Goal: Check status: Check status

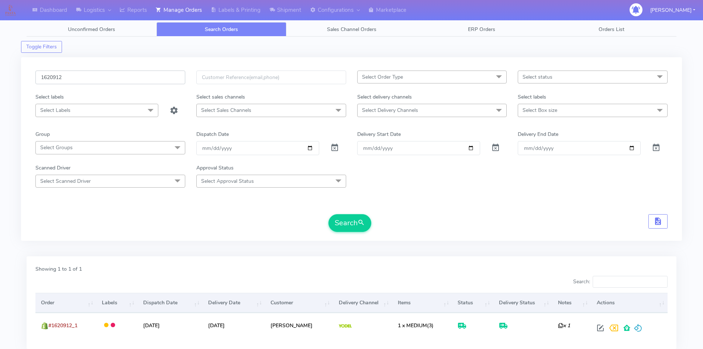
drag, startPoint x: 19, startPoint y: 85, endPoint x: 12, endPoint y: 85, distance: 7.4
click at [12, 85] on div "Dashboard Logistics London Logistics Reports Manage Orders Labels & Printing Sh…" at bounding box center [351, 196] width 703 height 366
paste input "19153A"
type input "1619153A"
click at [339, 216] on button "Search" at bounding box center [350, 223] width 43 height 18
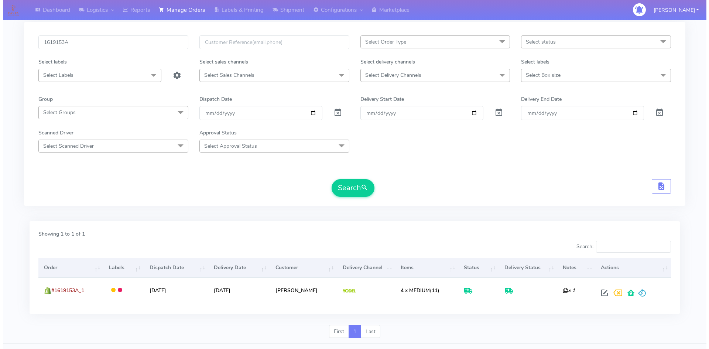
scroll to position [52, 0]
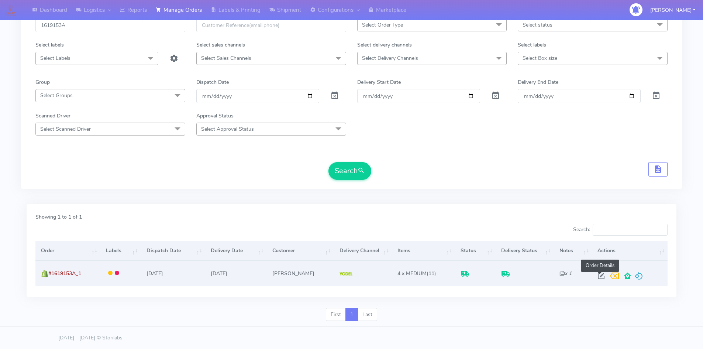
click at [598, 274] on span at bounding box center [601, 277] width 13 height 7
select select "5"
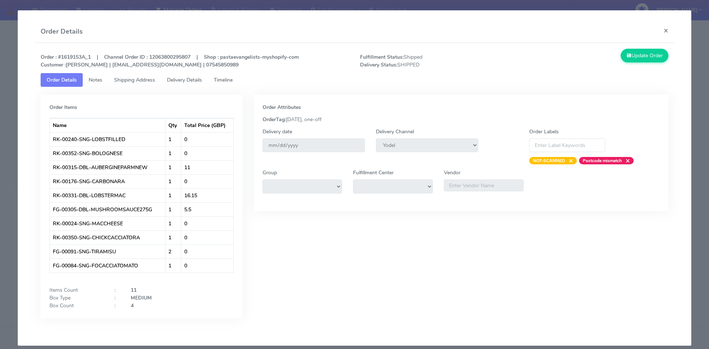
click at [222, 80] on span "Timeline" at bounding box center [223, 79] width 19 height 7
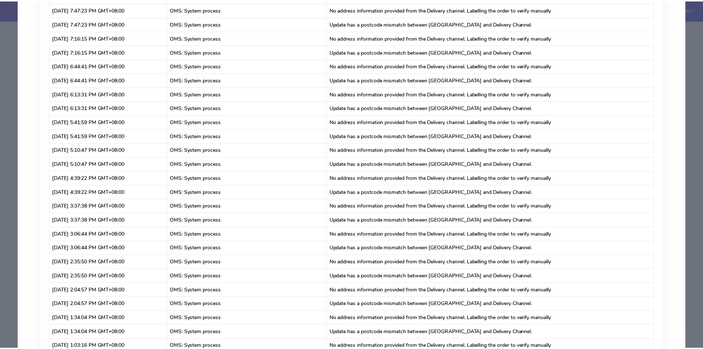
scroll to position [0, 0]
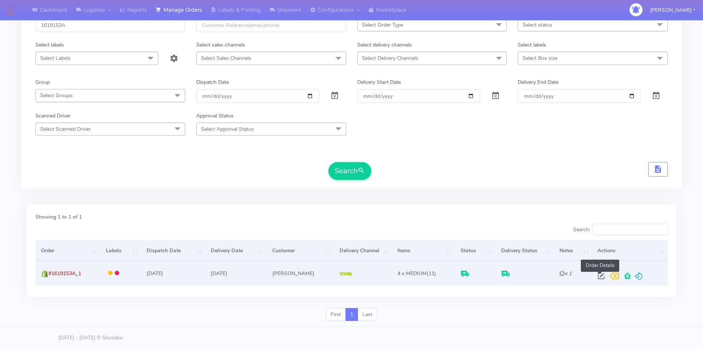
click at [597, 274] on span at bounding box center [601, 277] width 13 height 7
select select "5"
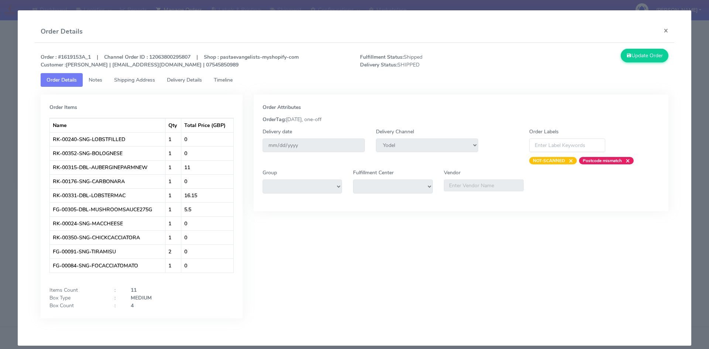
click at [127, 83] on span "Shipping Address" at bounding box center [134, 79] width 41 height 7
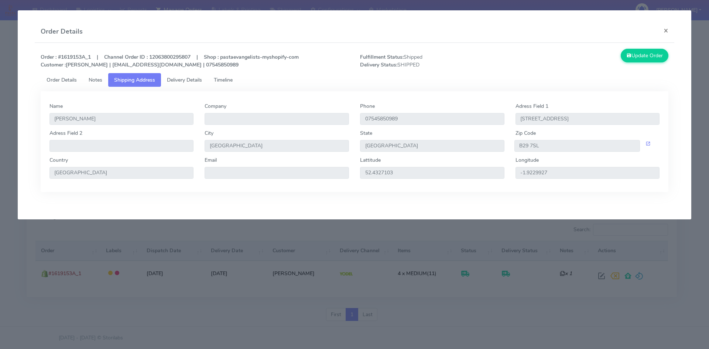
click at [100, 79] on span "Notes" at bounding box center [96, 79] width 14 height 7
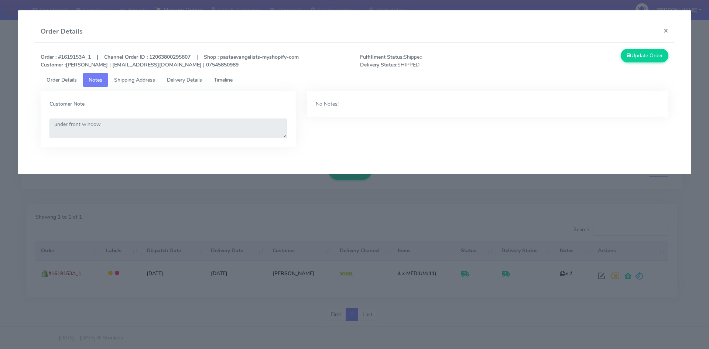
click at [180, 75] on link "Delivery Details" at bounding box center [184, 80] width 47 height 14
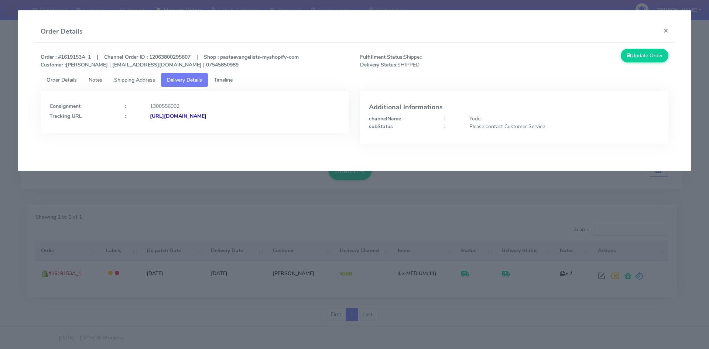
click at [295, 114] on div "[URL][DOMAIN_NAME]" at bounding box center [244, 116] width 201 height 8
click at [206, 115] on strong "[URL][DOMAIN_NAME]" at bounding box center [178, 116] width 56 height 7
click at [665, 30] on button "×" at bounding box center [666, 31] width 17 height 20
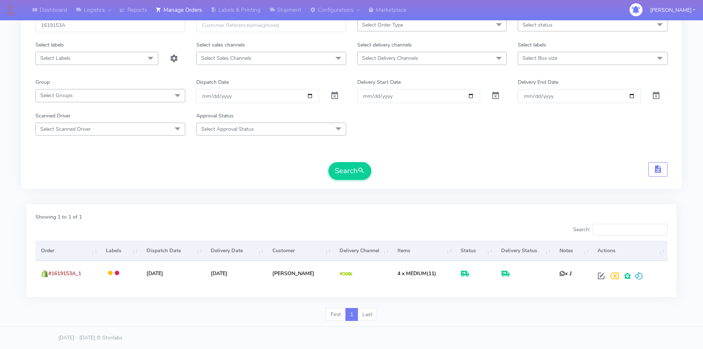
click at [95, 56] on span "Select Labels" at bounding box center [96, 58] width 123 height 13
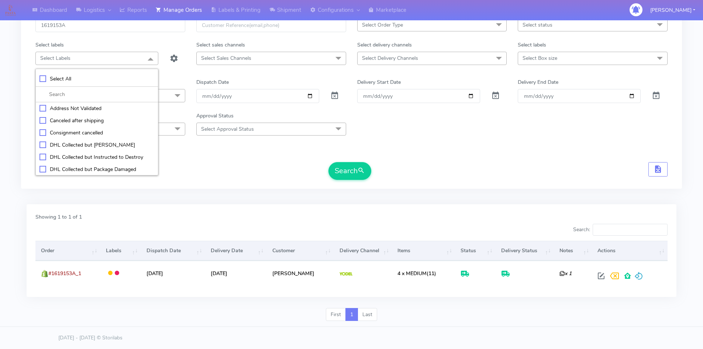
click at [112, 38] on div "1619153A" at bounding box center [110, 29] width 161 height 23
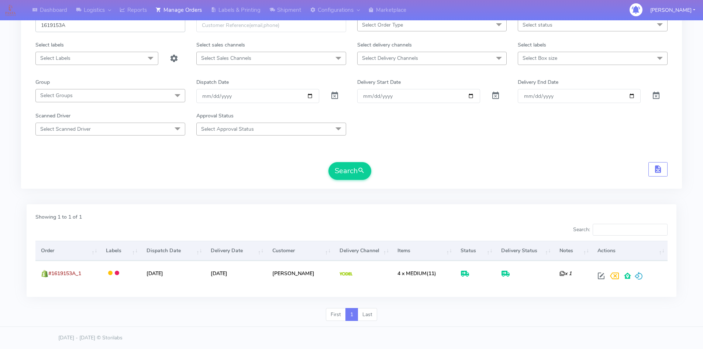
click at [112, 26] on input "1619153A" at bounding box center [110, 25] width 150 height 14
paste input "24284"
type input "1624284"
click at [363, 172] on span "submit" at bounding box center [361, 171] width 7 height 10
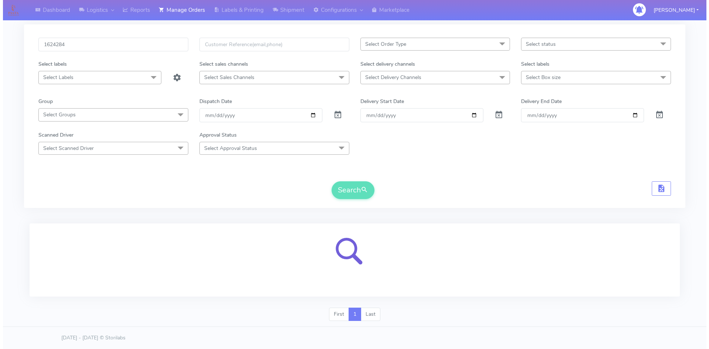
scroll to position [52, 0]
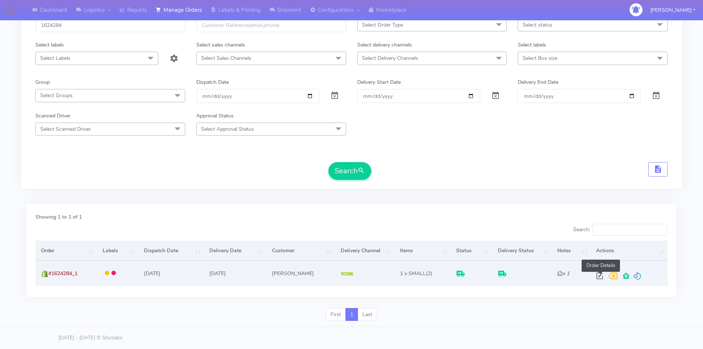
click at [601, 279] on span at bounding box center [599, 277] width 13 height 7
select select "5"
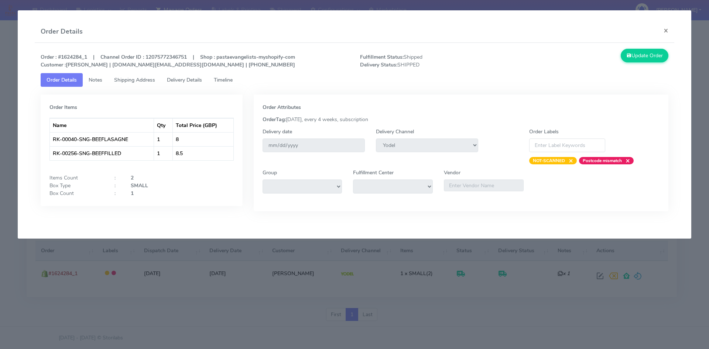
click at [175, 80] on span "Delivery Details" at bounding box center [184, 79] width 35 height 7
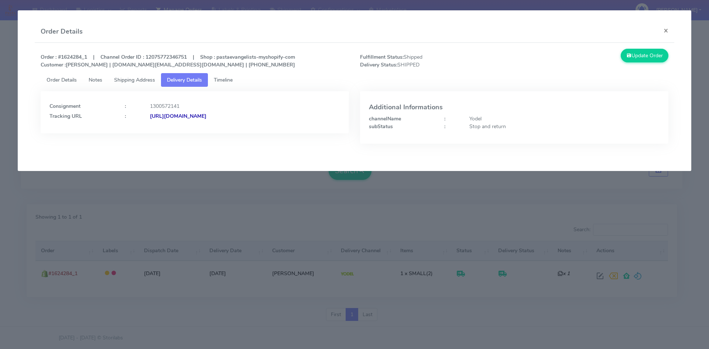
click at [206, 117] on strong "[URL][DOMAIN_NAME]" at bounding box center [178, 116] width 56 height 7
click at [233, 83] on span "Timeline" at bounding box center [223, 79] width 19 height 7
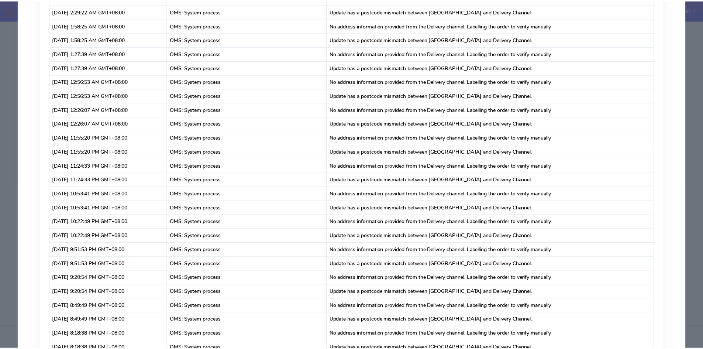
scroll to position [0, 0]
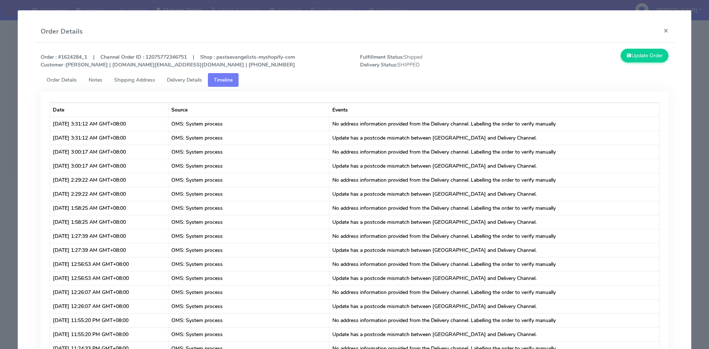
click at [111, 82] on link "Shipping Address" at bounding box center [134, 80] width 53 height 14
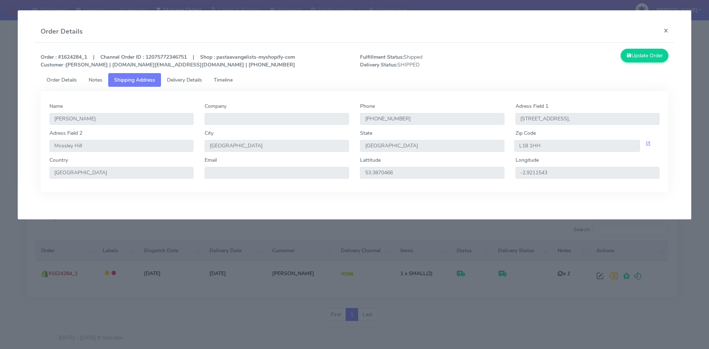
click at [96, 82] on span "Notes" at bounding box center [96, 79] width 14 height 7
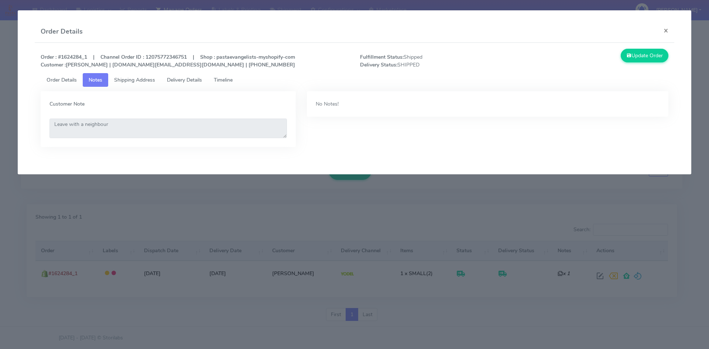
click at [147, 79] on span "Shipping Address" at bounding box center [134, 79] width 41 height 7
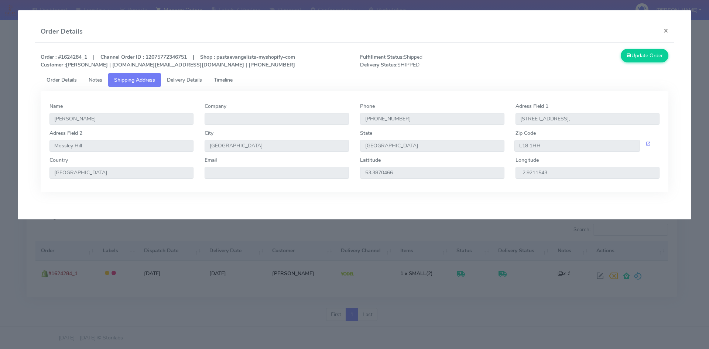
click at [225, 81] on span "Timeline" at bounding box center [223, 79] width 19 height 7
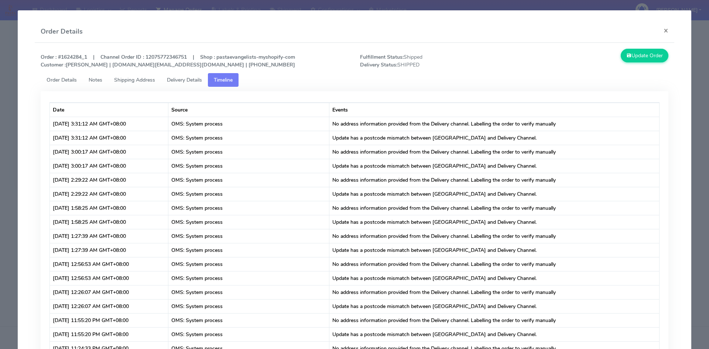
click at [177, 78] on span "Delivery Details" at bounding box center [184, 79] width 35 height 7
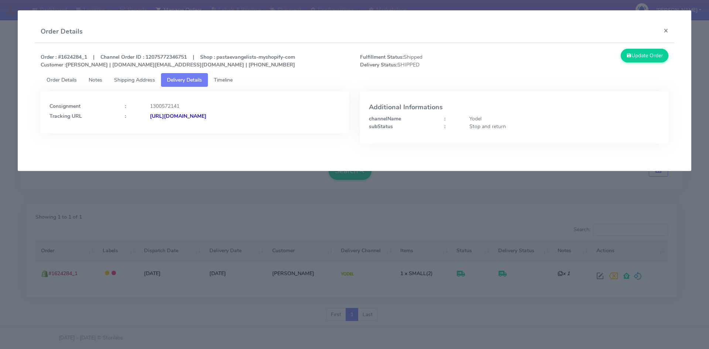
click at [69, 76] on span "Order Details" at bounding box center [62, 79] width 30 height 7
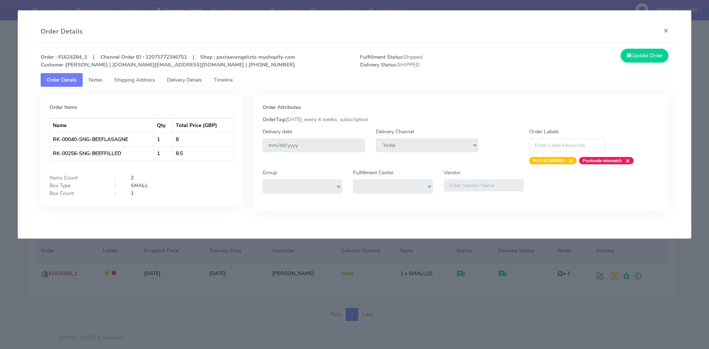
click at [101, 76] on link "Notes" at bounding box center [95, 80] width 25 height 14
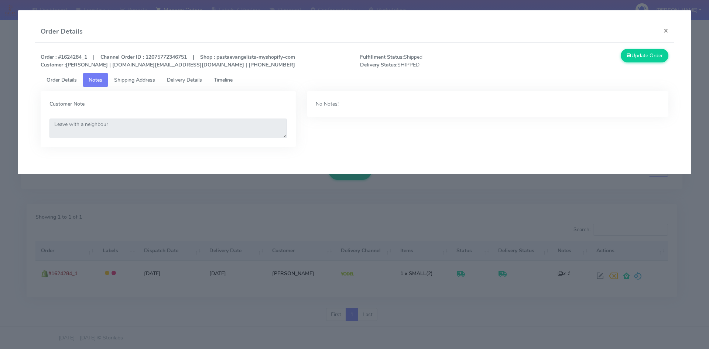
click at [126, 77] on span "Shipping Address" at bounding box center [134, 79] width 41 height 7
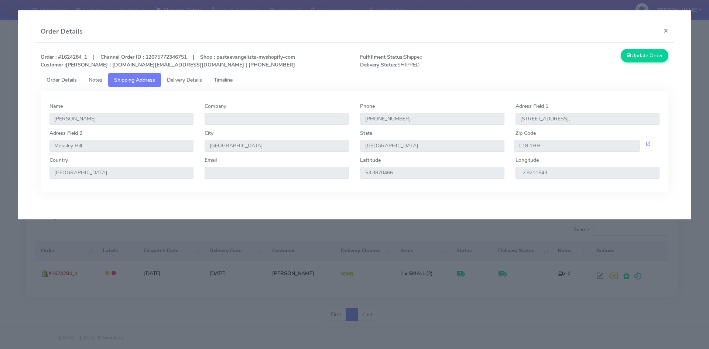
click at [179, 77] on span "Delivery Details" at bounding box center [184, 79] width 35 height 7
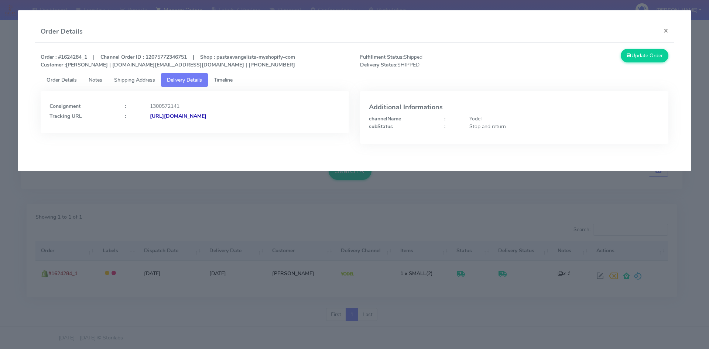
click at [233, 76] on link "Timeline" at bounding box center [223, 80] width 31 height 14
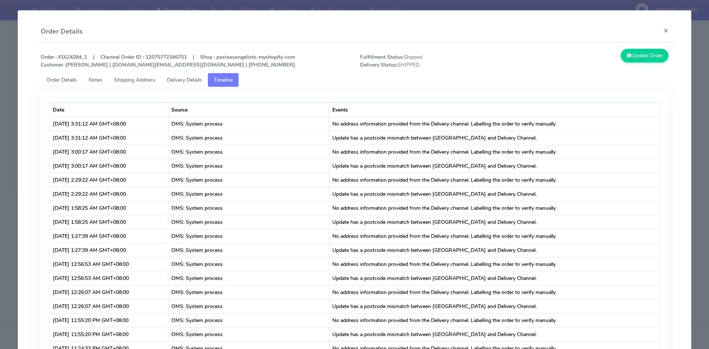
click at [66, 56] on strong "Order : #1624284_1 | Channel Order ID : 12075772346751 | Shop : pastaevangelist…" at bounding box center [168, 61] width 254 height 15
drag, startPoint x: 62, startPoint y: 57, endPoint x: 83, endPoint y: 58, distance: 21.1
click at [83, 58] on strong "Order : #1624284_1 | Channel Order ID : 12075772346751 | Shop : pastaevangelist…" at bounding box center [168, 61] width 254 height 15
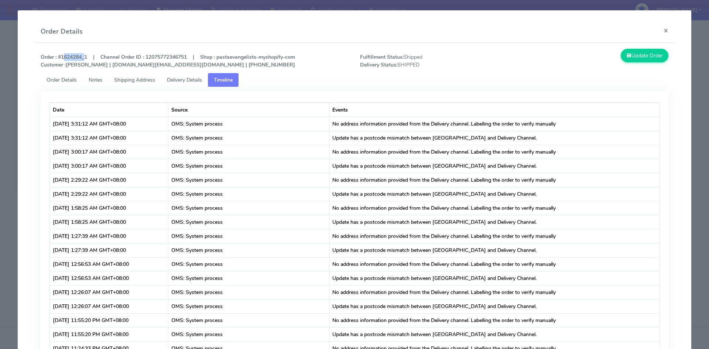
copy strong "1624284"
click at [660, 28] on button "×" at bounding box center [666, 31] width 17 height 20
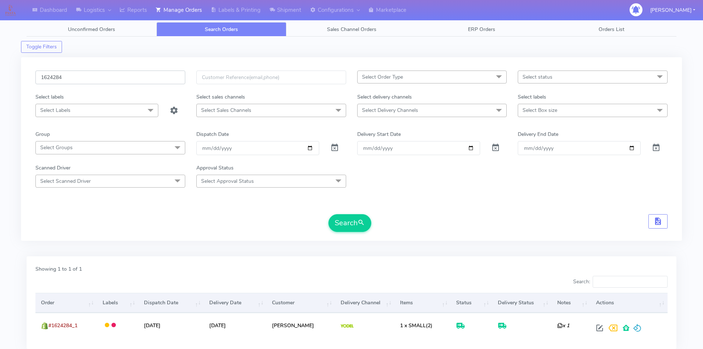
click at [24, 82] on div "1624284 Select Order Type Select All MEALS ATAVI One Off Pasta Club Gift Kit Ev…" at bounding box center [351, 148] width 661 height 183
paste input "19962"
type input "1619962"
click at [355, 229] on button "Search" at bounding box center [350, 223] width 43 height 18
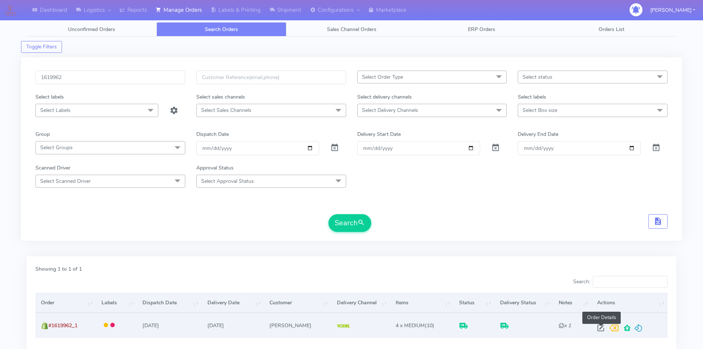
click at [601, 326] on span at bounding box center [600, 329] width 13 height 7
select select "5"
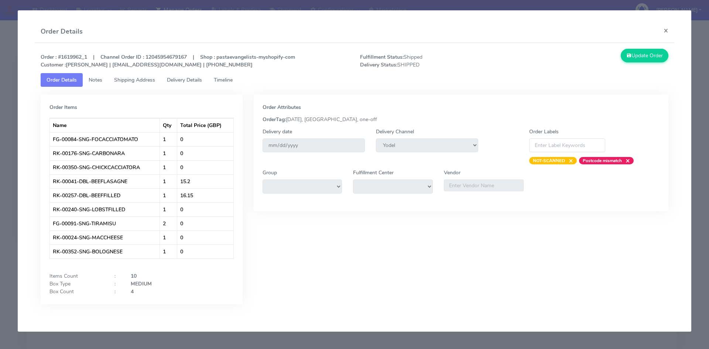
click at [229, 78] on span "Timeline" at bounding box center [223, 79] width 19 height 7
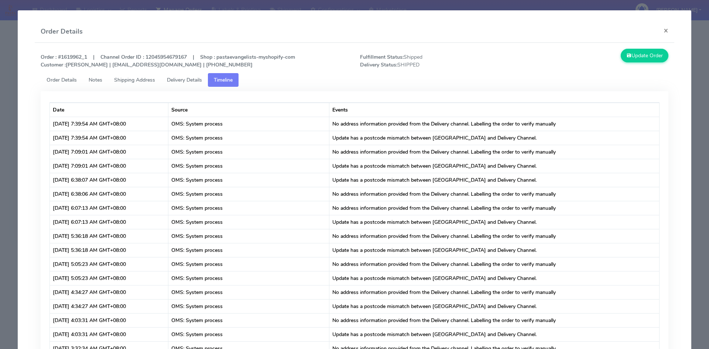
click at [153, 78] on span "Shipping Address" at bounding box center [134, 79] width 41 height 7
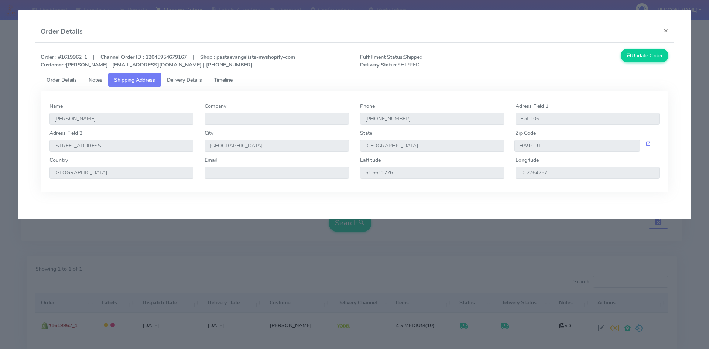
click at [175, 76] on span "Delivery Details" at bounding box center [184, 79] width 35 height 7
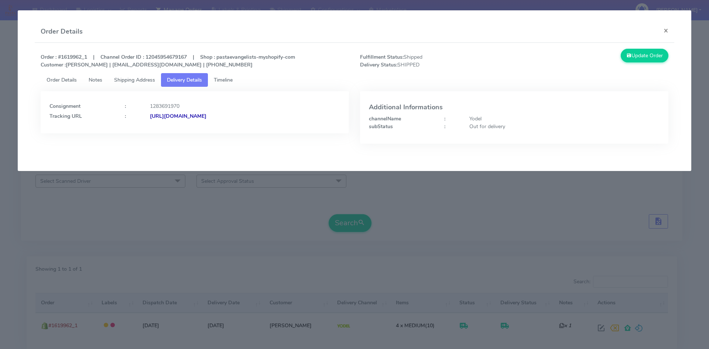
click at [206, 118] on strong "[URL][DOMAIN_NAME]" at bounding box center [178, 116] width 56 height 7
click at [665, 28] on button "×" at bounding box center [666, 31] width 17 height 20
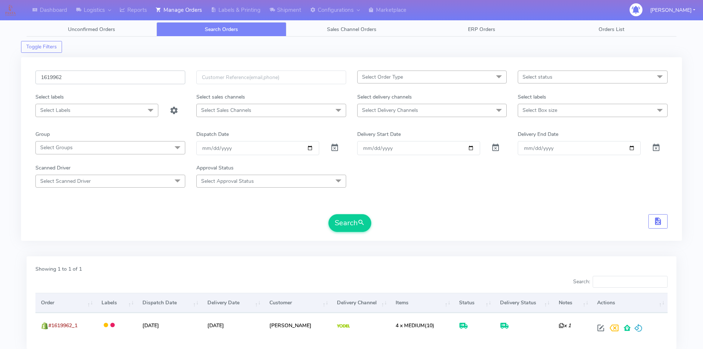
click at [92, 78] on input "1619962" at bounding box center [110, 78] width 150 height 14
paste input "20979"
type input "1620979"
click at [370, 227] on button "Search" at bounding box center [350, 223] width 43 height 18
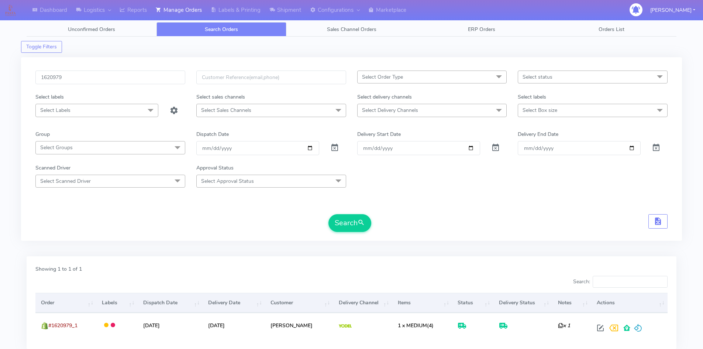
scroll to position [52, 0]
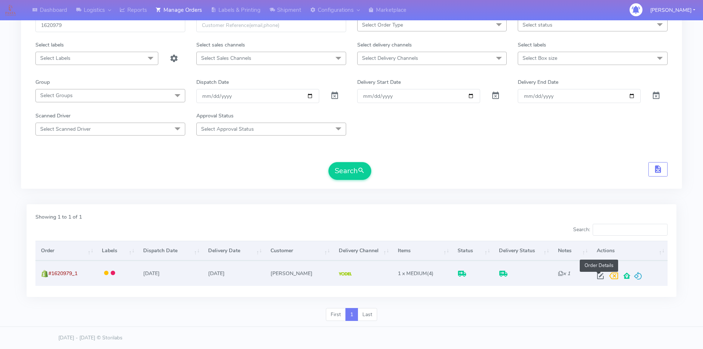
click at [600, 276] on span at bounding box center [600, 277] width 13 height 7
select select "5"
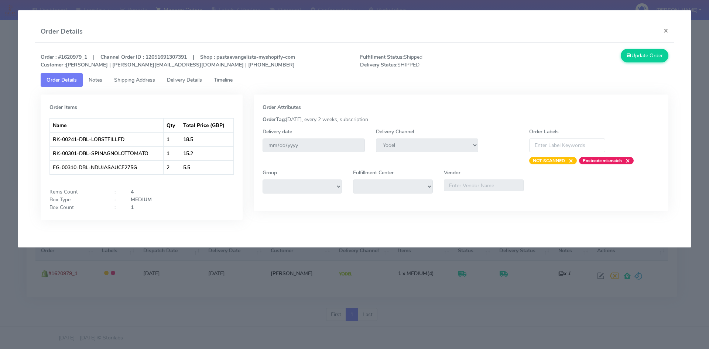
drag, startPoint x: 142, startPoint y: 79, endPoint x: 154, endPoint y: 79, distance: 11.8
click at [142, 79] on span "Shipping Address" at bounding box center [134, 79] width 41 height 7
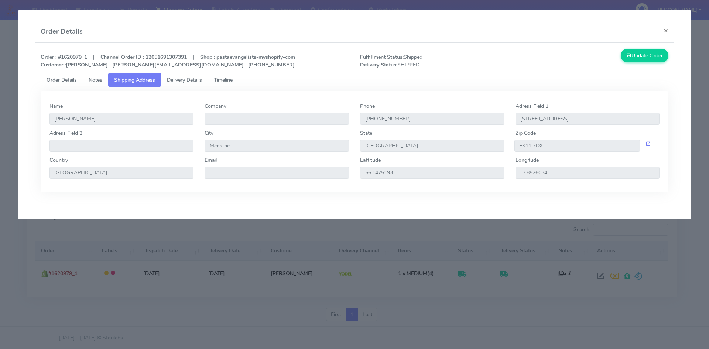
click at [188, 79] on span "Delivery Details" at bounding box center [184, 79] width 35 height 7
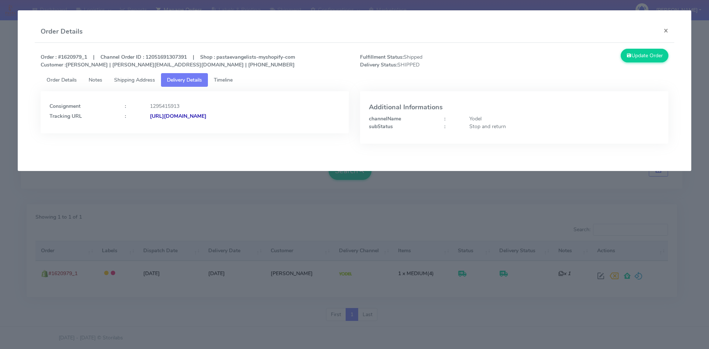
click at [206, 116] on strong "[URL][DOMAIN_NAME]" at bounding box center [178, 116] width 56 height 7
click at [663, 30] on button "×" at bounding box center [666, 31] width 17 height 20
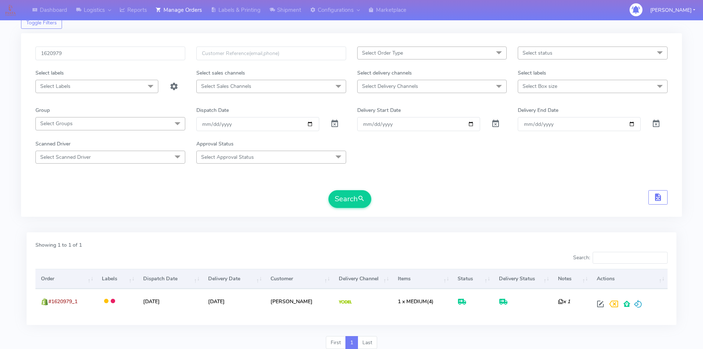
scroll to position [0, 0]
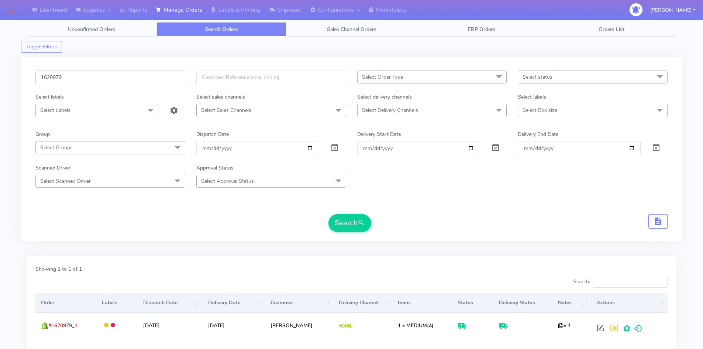
drag, startPoint x: 83, startPoint y: 80, endPoint x: 25, endPoint y: 82, distance: 57.6
click at [25, 82] on div "1620979 Select Order Type Select All MEALS ATAVI One Off Pasta Club Gift Kit Ev…" at bounding box center [351, 148] width 661 height 183
paste input "223"
type input "1620223"
click at [356, 222] on button "Search" at bounding box center [350, 223] width 43 height 18
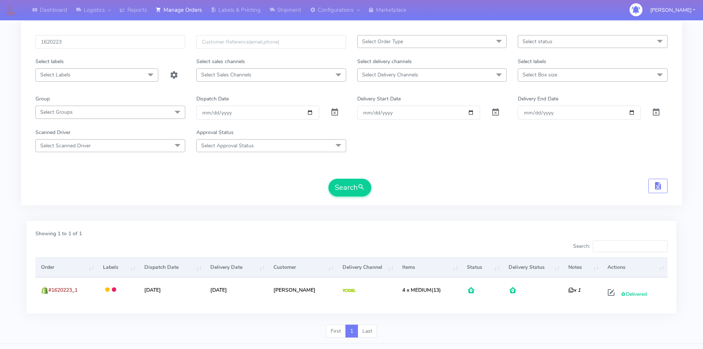
scroll to position [52, 0]
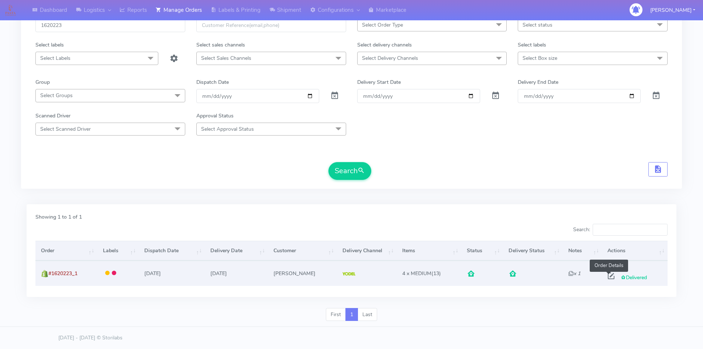
click at [608, 277] on span at bounding box center [611, 277] width 13 height 7
select select "5"
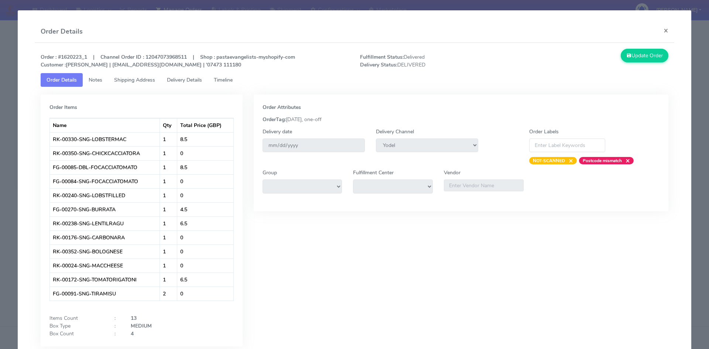
click at [171, 80] on span "Delivery Details" at bounding box center [184, 79] width 35 height 7
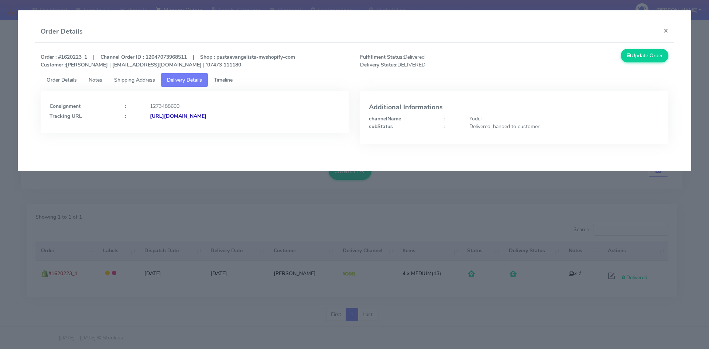
click at [206, 119] on strong "[URL][DOMAIN_NAME]" at bounding box center [178, 116] width 56 height 7
click at [670, 31] on button "×" at bounding box center [666, 31] width 17 height 20
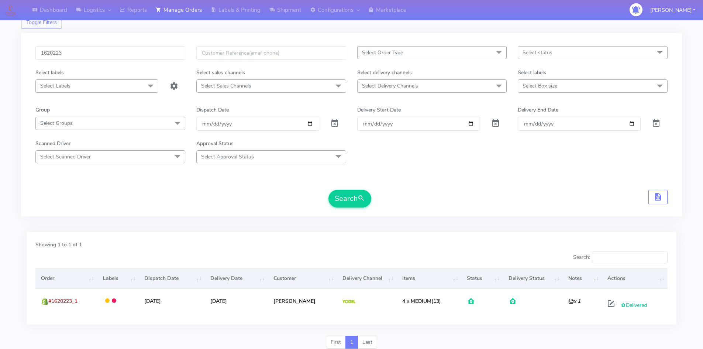
scroll to position [0, 0]
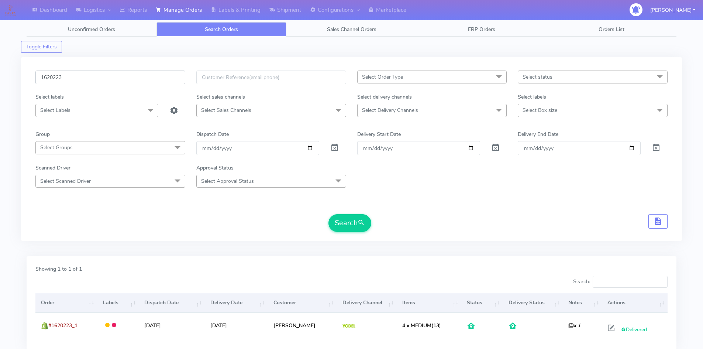
drag, startPoint x: 72, startPoint y: 78, endPoint x: 13, endPoint y: 84, distance: 60.1
click at [13, 84] on div "Dashboard Logistics London Logistics Reports Manage Orders Labels & Printing Sh…" at bounding box center [351, 196] width 703 height 366
paste input "4618"
type input "1624618"
click at [349, 220] on button "Search" at bounding box center [350, 223] width 43 height 18
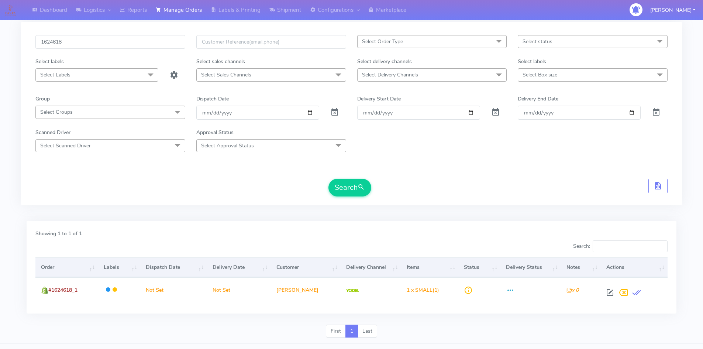
scroll to position [52, 0]
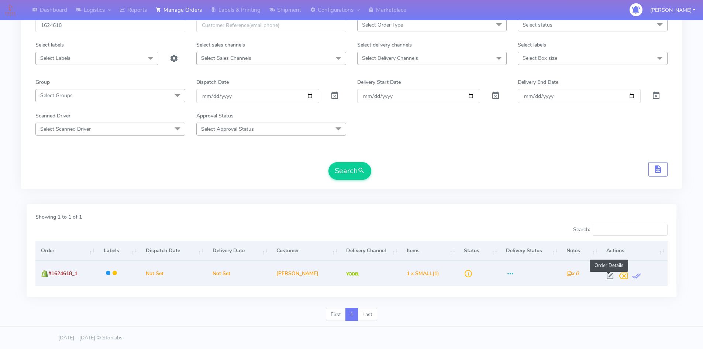
click at [607, 277] on span at bounding box center [610, 277] width 13 height 7
select select "5"
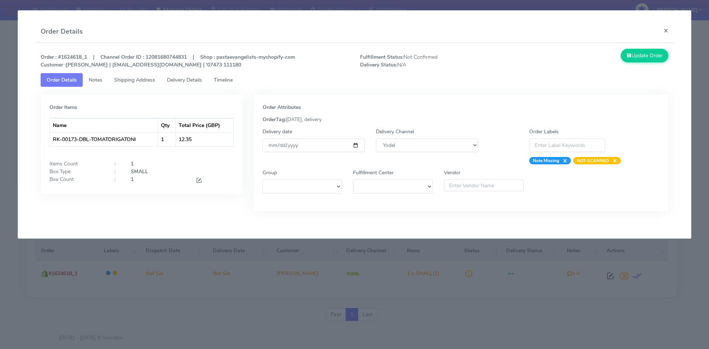
click at [144, 82] on span "Shipping Address" at bounding box center [134, 79] width 41 height 7
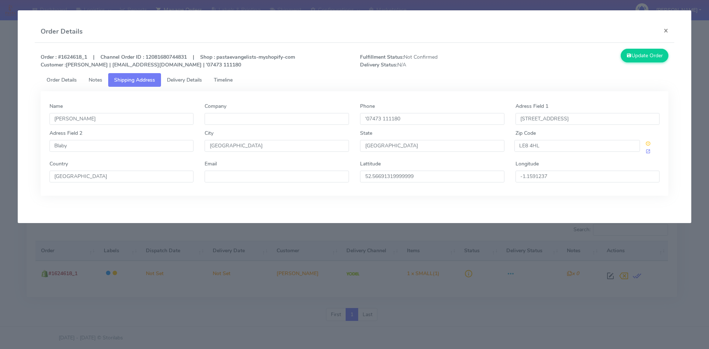
click at [181, 77] on span "Delivery Details" at bounding box center [184, 79] width 35 height 7
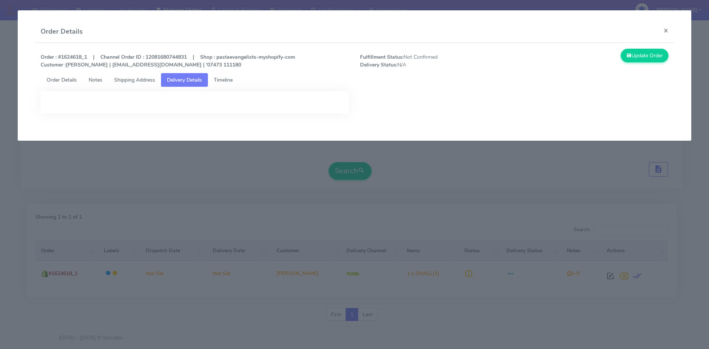
click at [180, 109] on div at bounding box center [195, 102] width 308 height 22
click at [195, 106] on div at bounding box center [195, 102] width 308 height 22
drag, startPoint x: 665, startPoint y: 30, endPoint x: 656, endPoint y: 37, distance: 11.3
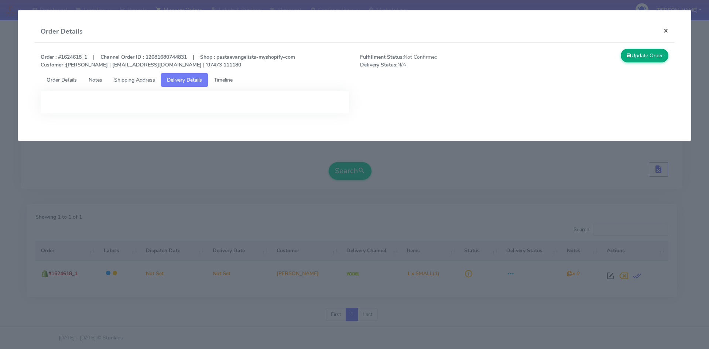
click at [665, 30] on button "×" at bounding box center [666, 31] width 17 height 20
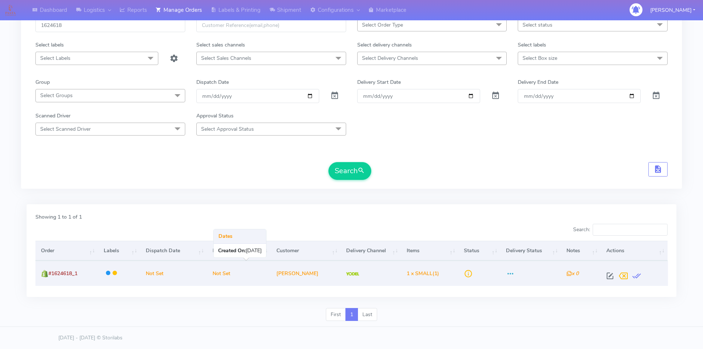
click at [229, 274] on td "Not Set" at bounding box center [239, 273] width 64 height 25
drag, startPoint x: 58, startPoint y: 274, endPoint x: 76, endPoint y: 274, distance: 18.1
click at [76, 274] on span "#1624618_1" at bounding box center [62, 273] width 29 height 7
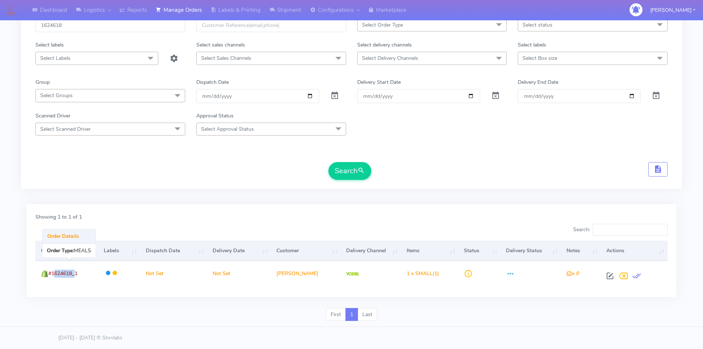
copy span "1624618"
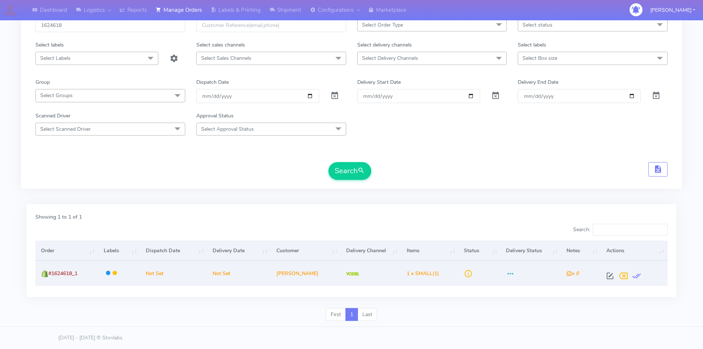
click at [163, 275] on td "Not Set" at bounding box center [173, 273] width 67 height 25
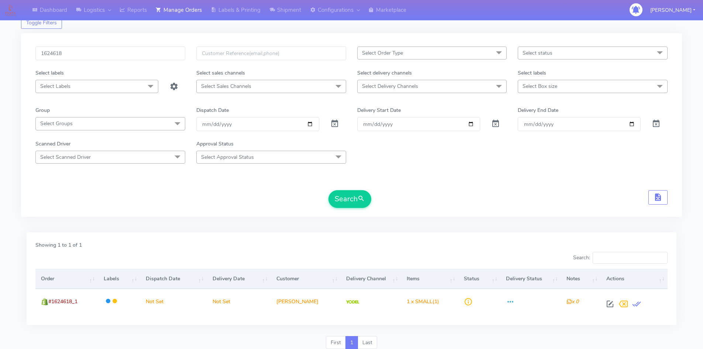
scroll to position [0, 0]
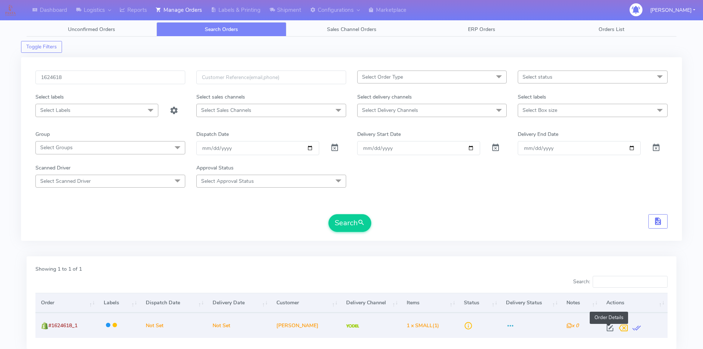
click at [611, 330] on span at bounding box center [610, 329] width 13 height 7
select select "5"
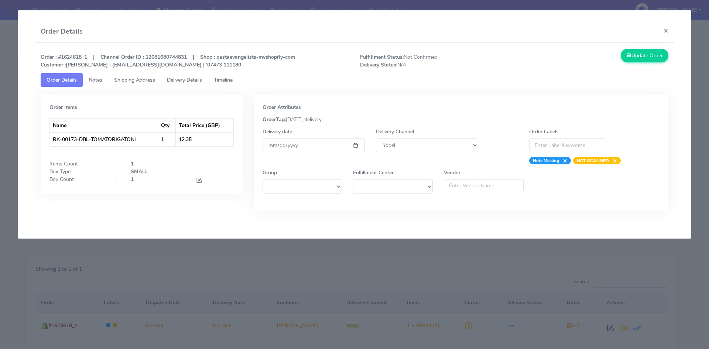
click at [97, 80] on span "Notes" at bounding box center [96, 79] width 14 height 7
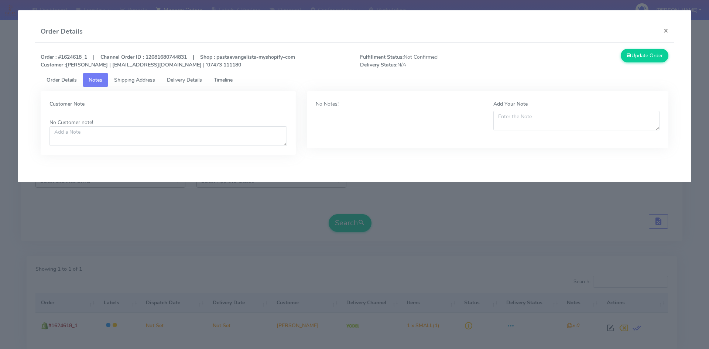
click at [123, 78] on span "Shipping Address" at bounding box center [134, 79] width 41 height 7
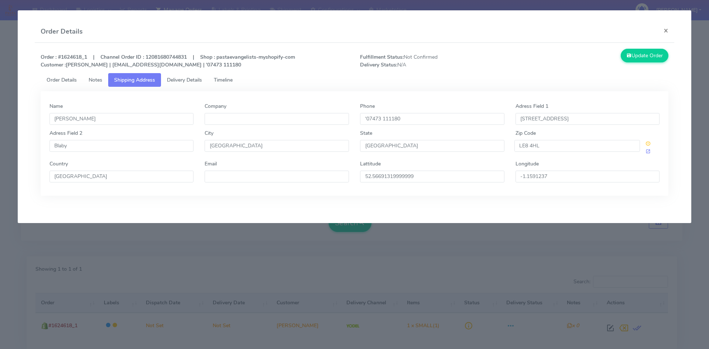
click at [226, 78] on span "Timeline" at bounding box center [223, 79] width 19 height 7
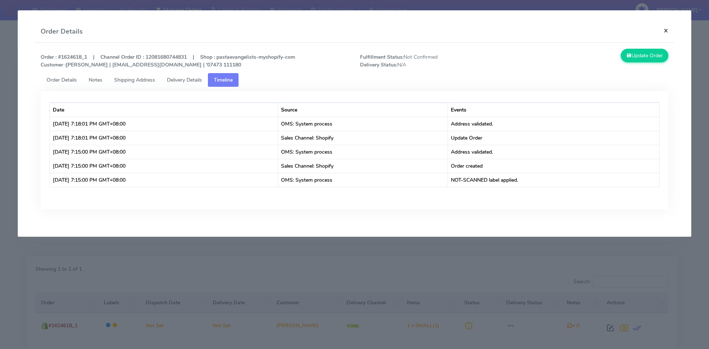
click at [668, 30] on button "×" at bounding box center [666, 31] width 17 height 20
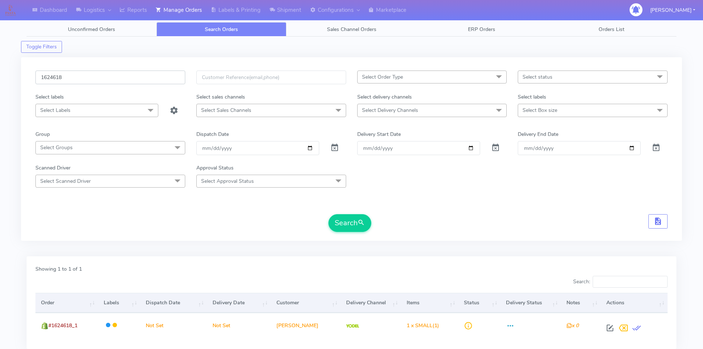
drag, startPoint x: 70, startPoint y: 81, endPoint x: 23, endPoint y: 84, distance: 47.0
click at [23, 84] on div "1624618 Select Order Type Select All MEALS ATAVI One Off Pasta Club Gift Kit Ev…" at bounding box center [351, 148] width 661 height 183
click at [338, 223] on button "Search" at bounding box center [350, 223] width 43 height 18
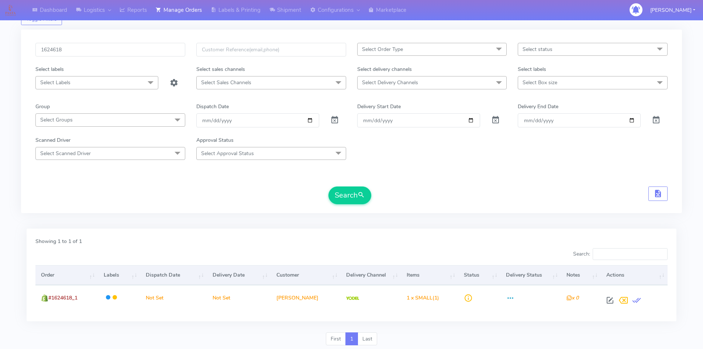
scroll to position [52, 0]
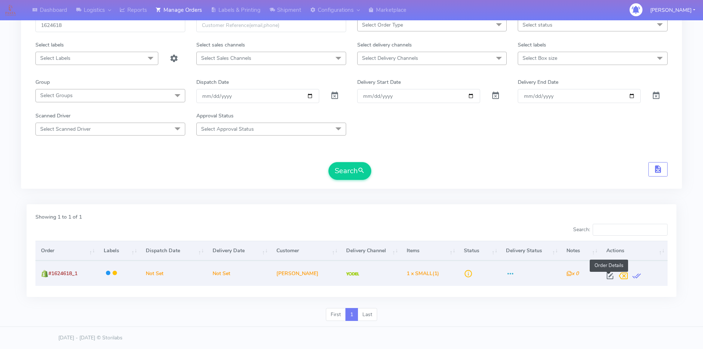
click at [610, 278] on span at bounding box center [610, 277] width 13 height 7
select select "5"
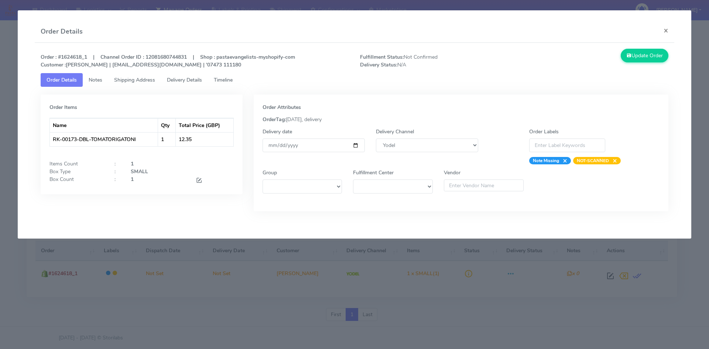
click at [182, 82] on span "Delivery Details" at bounding box center [184, 79] width 35 height 7
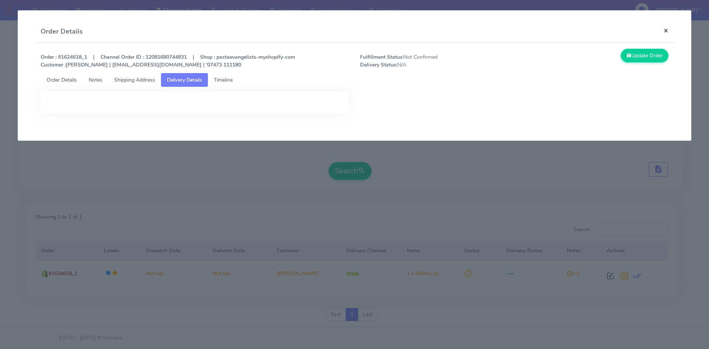
click at [667, 30] on button "×" at bounding box center [666, 31] width 17 height 20
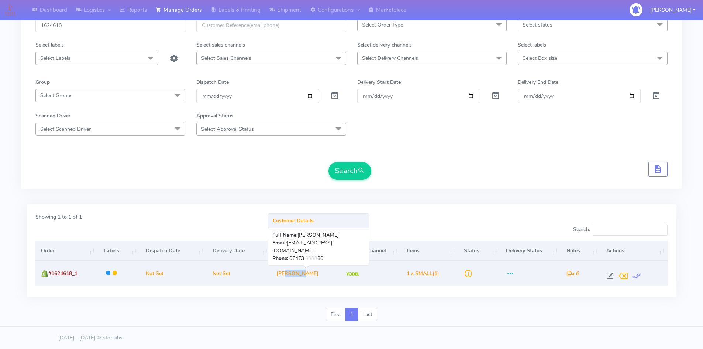
drag, startPoint x: 291, startPoint y: 275, endPoint x: 309, endPoint y: 274, distance: 17.8
click at [309, 274] on td "[PERSON_NAME]" at bounding box center [306, 273] width 70 height 25
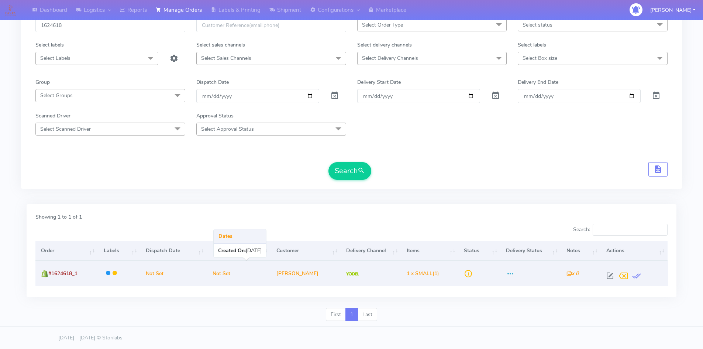
click at [265, 276] on td "Not Set" at bounding box center [239, 273] width 64 height 25
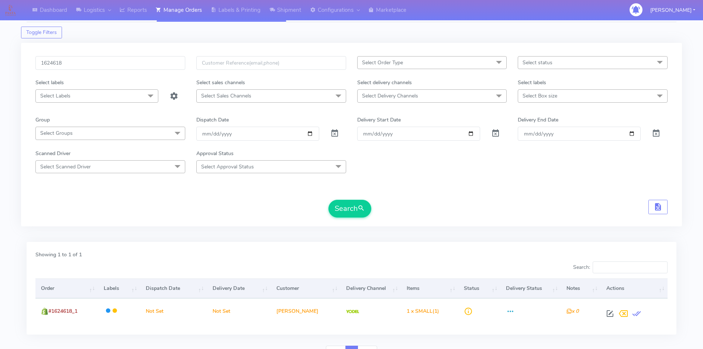
scroll to position [0, 0]
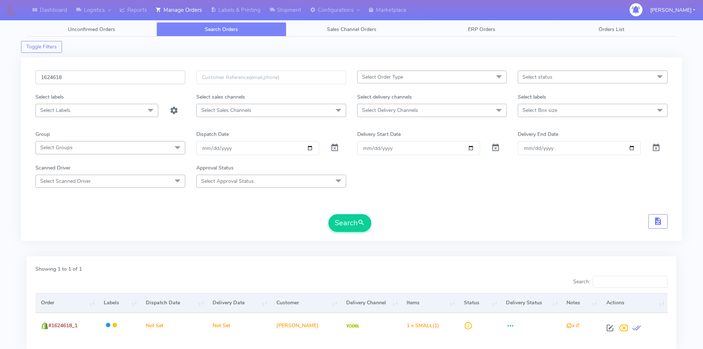
drag, startPoint x: 88, startPoint y: 74, endPoint x: 16, endPoint y: 85, distance: 72.8
click at [16, 85] on div "Dashboard Logistics London Logistics Reports Manage Orders Labels & Printing Sh…" at bounding box center [351, 196] width 703 height 366
paste input "0223"
click at [345, 213] on form "1620223 Select Order Type Select All MEALS ATAVI One Off Pasta Club Gift Kit Ev…" at bounding box center [351, 151] width 632 height 161
drag, startPoint x: 344, startPoint y: 218, endPoint x: 350, endPoint y: 217, distance: 6.0
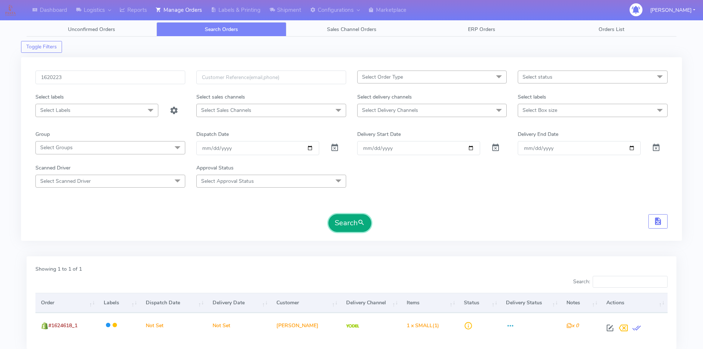
click at [344, 218] on button "Search" at bounding box center [350, 223] width 43 height 18
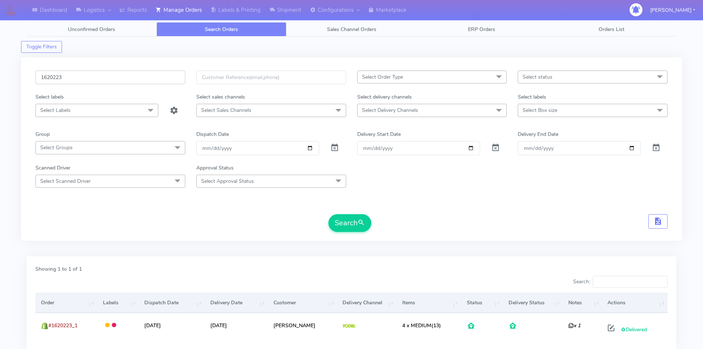
drag, startPoint x: 76, startPoint y: 81, endPoint x: 25, endPoint y: 87, distance: 51.6
click at [25, 87] on div "1620223 Select Order Type Select All MEALS ATAVI One Off Pasta Club Gift Kit Ev…" at bounding box center [351, 148] width 661 height 183
paste input "4780"
type input "1624780"
click at [361, 227] on span "submit" at bounding box center [361, 223] width 7 height 10
